Goal: Task Accomplishment & Management: Manage account settings

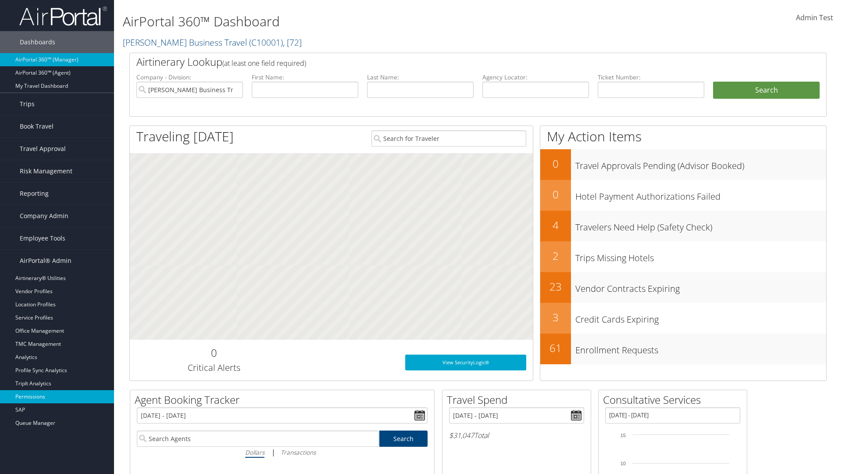
click at [57, 396] on link "Permissions" at bounding box center [57, 396] width 114 height 13
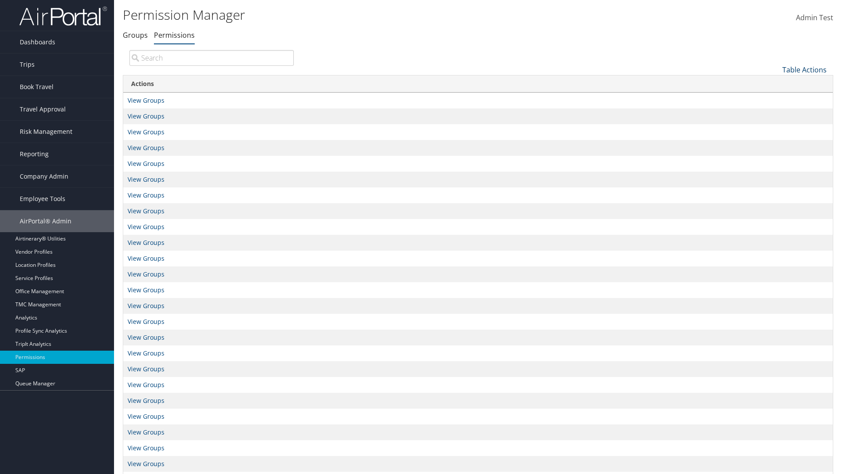
click at [804, 69] on link "Table Actions" at bounding box center [804, 70] width 44 height 10
click at [775, 113] on link "Column Visibility" at bounding box center [774, 113] width 115 height 15
